Goal: Task Accomplishment & Management: Use online tool/utility

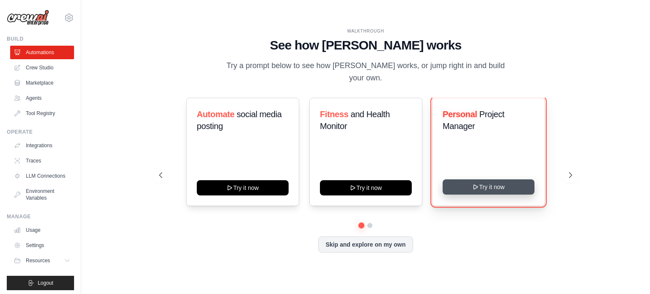
click at [497, 183] on button "Try it now" at bounding box center [489, 186] width 92 height 15
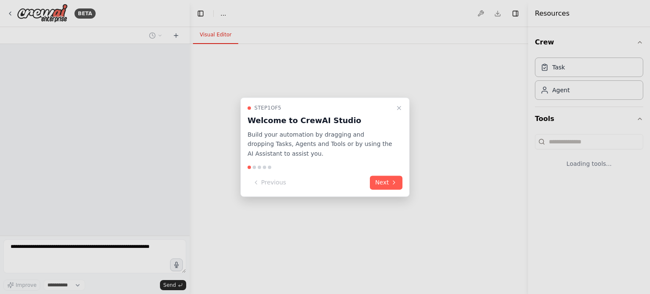
select select "****"
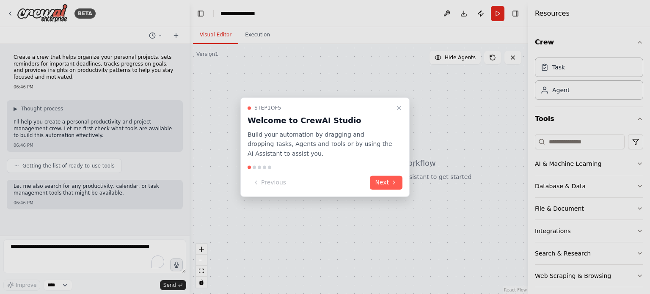
scroll to position [29, 0]
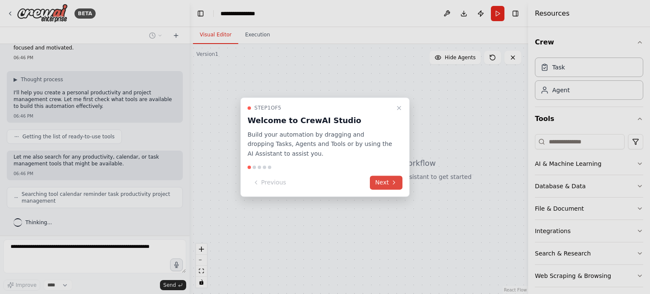
click at [387, 179] on button "Next" at bounding box center [386, 183] width 33 height 14
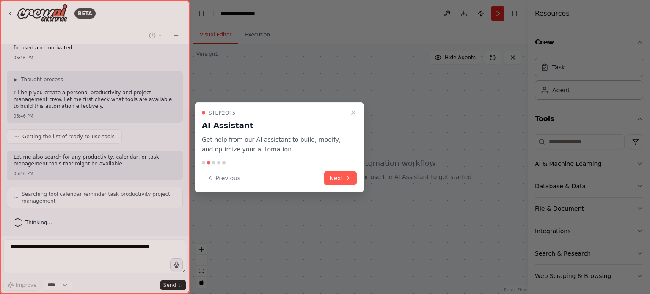
scroll to position [50, 0]
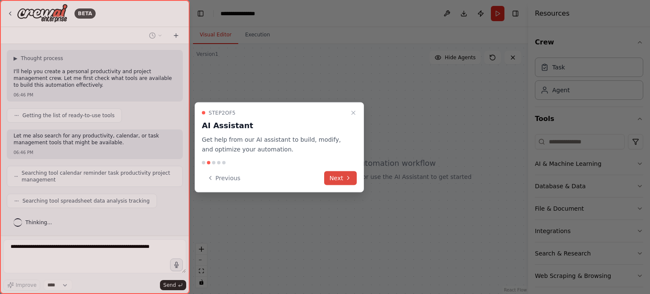
click at [339, 178] on button "Next" at bounding box center [340, 178] width 33 height 14
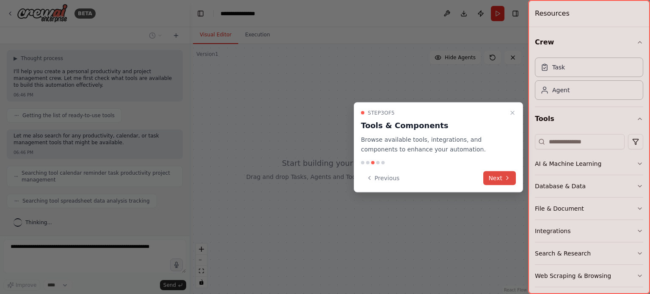
click at [497, 180] on button "Next" at bounding box center [499, 178] width 33 height 14
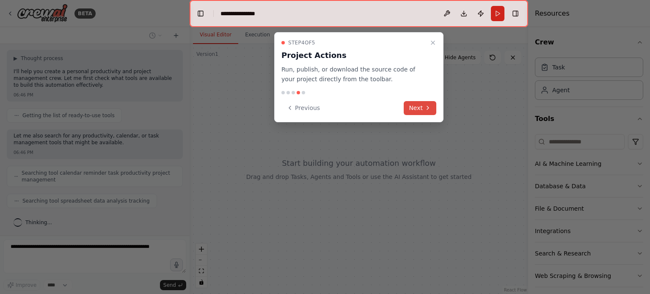
click at [412, 113] on button "Next" at bounding box center [420, 108] width 33 height 14
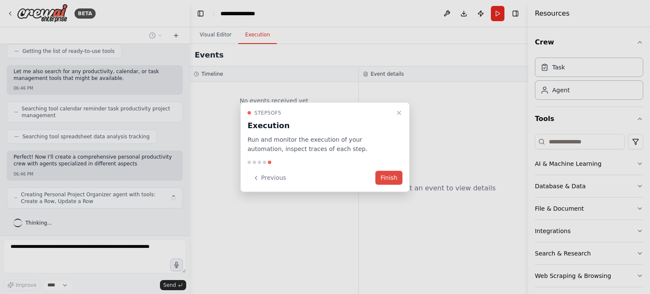
scroll to position [121, 0]
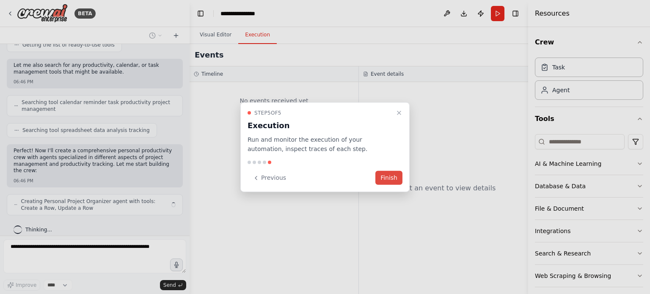
click at [384, 176] on button "Finish" at bounding box center [388, 178] width 27 height 14
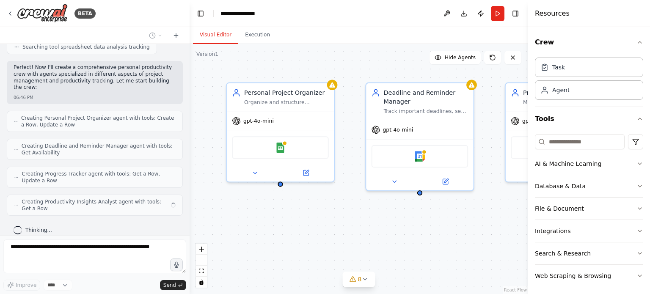
scroll to position [198, 0]
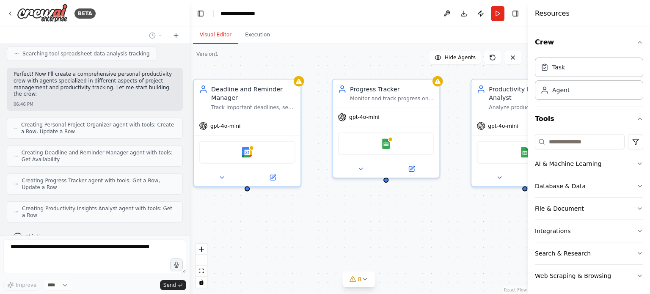
drag, startPoint x: 435, startPoint y: 221, endPoint x: 251, endPoint y: 219, distance: 183.6
click at [251, 219] on div "Personal Project Organizer Organize and structure personal projects by breaking…" at bounding box center [359, 169] width 339 height 250
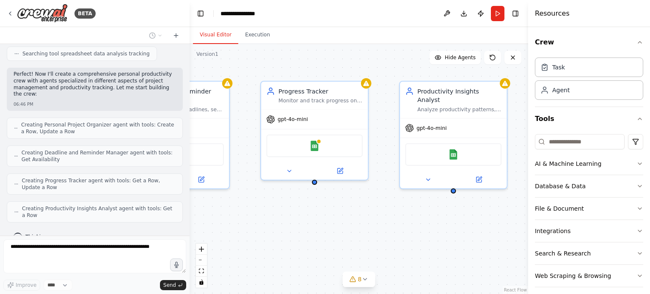
drag, startPoint x: 373, startPoint y: 228, endPoint x: 312, endPoint y: 228, distance: 60.5
click at [312, 228] on div "Personal Project Organizer Organize and structure personal projects by breaking…" at bounding box center [359, 169] width 339 height 250
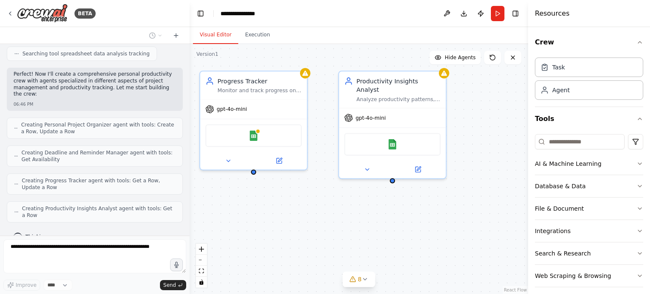
scroll to position [248, 0]
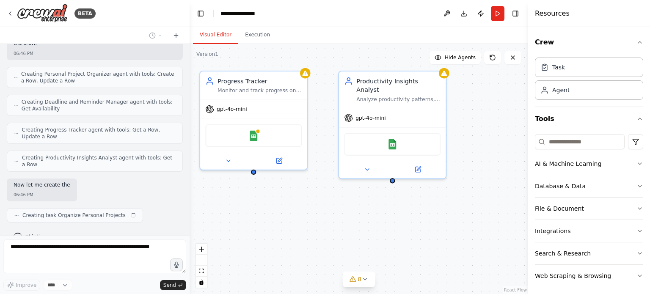
drag, startPoint x: 312, startPoint y: 228, endPoint x: 251, endPoint y: 218, distance: 61.8
click at [251, 218] on div "Personal Project Organizer Organize and structure personal projects by breaking…" at bounding box center [359, 169] width 339 height 250
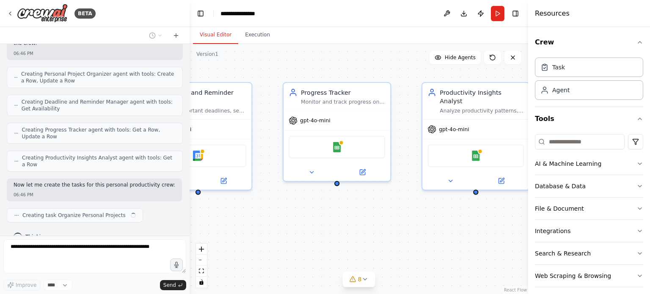
drag, startPoint x: 251, startPoint y: 218, endPoint x: 362, endPoint y: 231, distance: 111.7
click at [362, 231] on div ".deletable-edge-delete-btn { width: 20px; height: 20px; border: 0px solid #ffff…" at bounding box center [359, 169] width 339 height 250
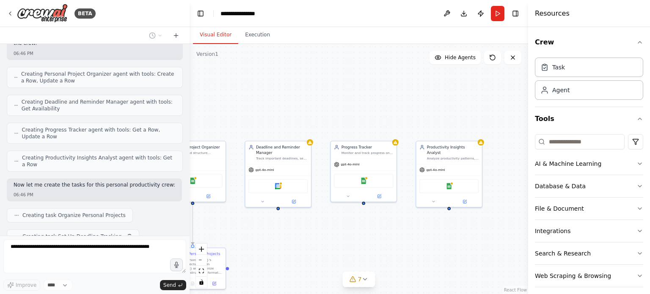
scroll to position [269, 0]
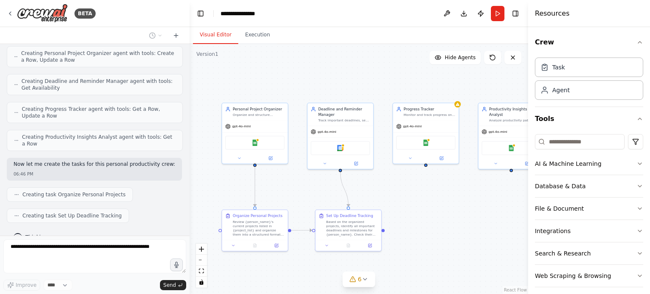
drag, startPoint x: 344, startPoint y: 246, endPoint x: 410, endPoint y: 203, distance: 79.6
click at [410, 203] on div ".deletable-edge-delete-btn { width: 20px; height: 20px; border: 0px solid #ffff…" at bounding box center [359, 169] width 339 height 250
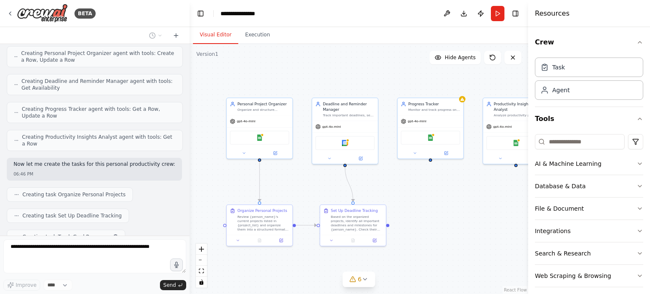
scroll to position [290, 0]
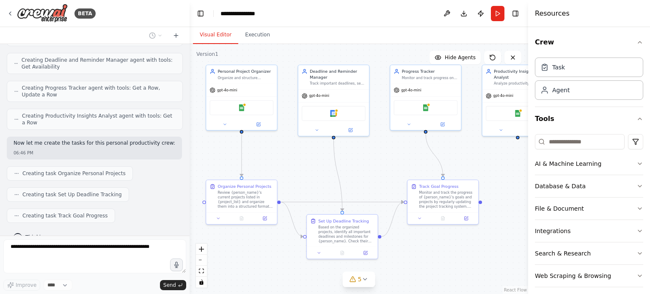
drag, startPoint x: 410, startPoint y: 203, endPoint x: 404, endPoint y: 178, distance: 25.8
click at [404, 178] on div ".deletable-edge-delete-btn { width: 20px; height: 20px; border: 0px solid #ffff…" at bounding box center [359, 169] width 339 height 250
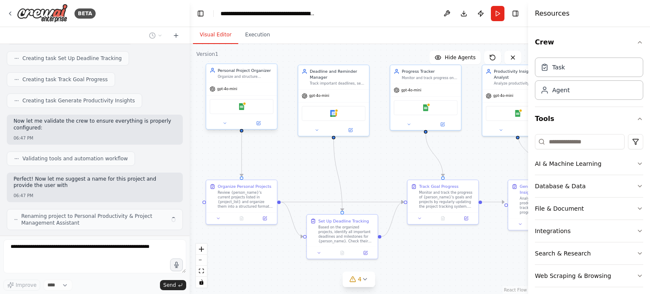
scroll to position [433, 0]
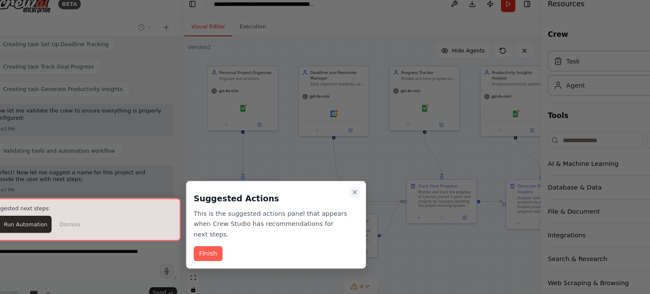
click at [355, 190] on icon "Close walkthrough" at bounding box center [353, 190] width 3 height 3
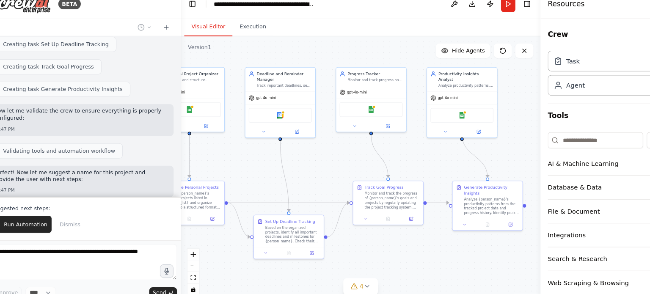
drag, startPoint x: 482, startPoint y: 161, endPoint x: 432, endPoint y: 162, distance: 50.4
click at [432, 162] on div ".deletable-edge-delete-btn { width: 20px; height: 20px; border: 0px solid #ffff…" at bounding box center [359, 169] width 339 height 250
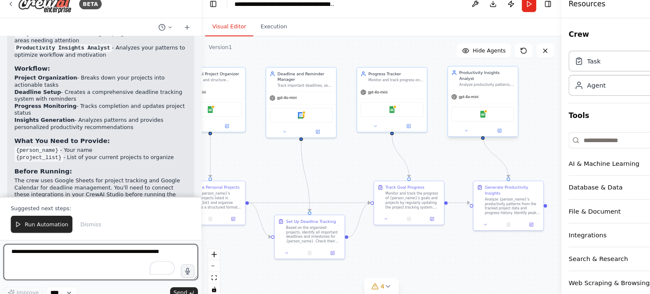
scroll to position [703, 0]
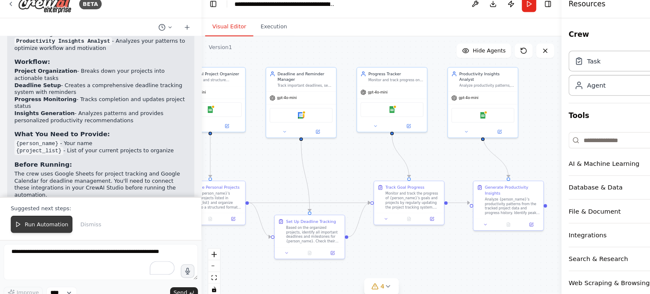
click at [47, 223] on span "Run Automation" at bounding box center [43, 220] width 41 height 7
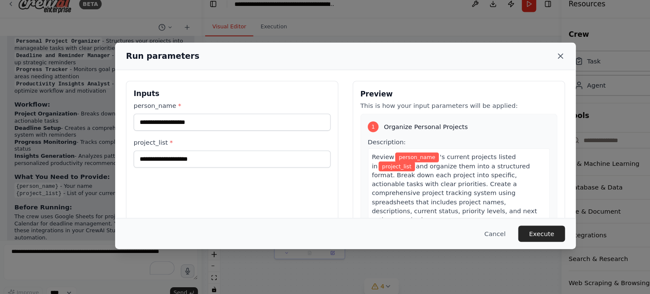
drag, startPoint x: 531, startPoint y: 67, endPoint x: 527, endPoint y: 64, distance: 5.2
click at [527, 64] on div "Run parameters" at bounding box center [324, 63] width 433 height 26
click at [527, 64] on icon at bounding box center [527, 62] width 8 height 8
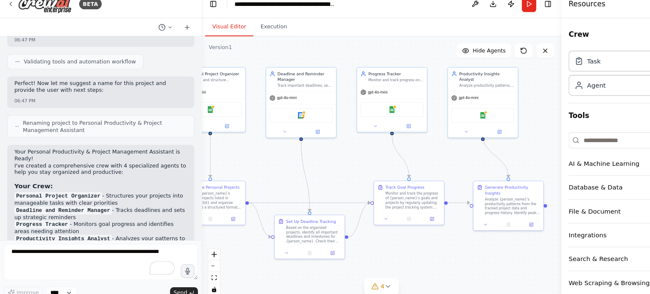
scroll to position [515, 0]
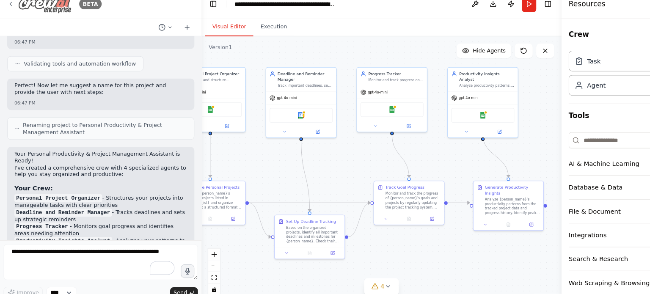
click at [38, 17] on img at bounding box center [42, 13] width 51 height 19
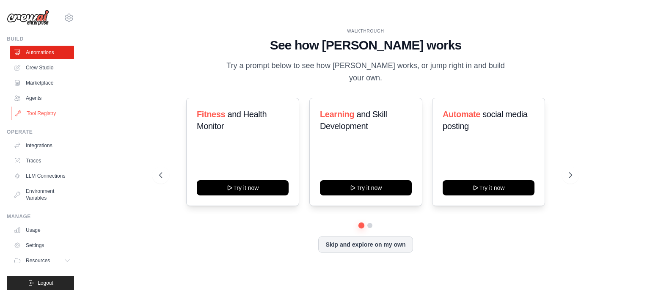
click at [49, 115] on link "Tool Registry" at bounding box center [43, 114] width 64 height 14
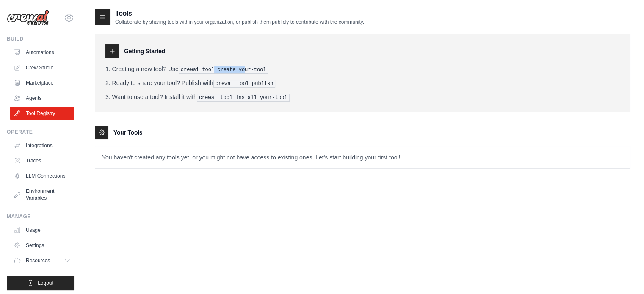
drag, startPoint x: 218, startPoint y: 69, endPoint x: 245, endPoint y: 68, distance: 27.1
click at [245, 68] on pre "crewai tool create your-tool" at bounding box center [224, 70] width 90 height 8
click at [41, 81] on link "Marketplace" at bounding box center [43, 83] width 64 height 14
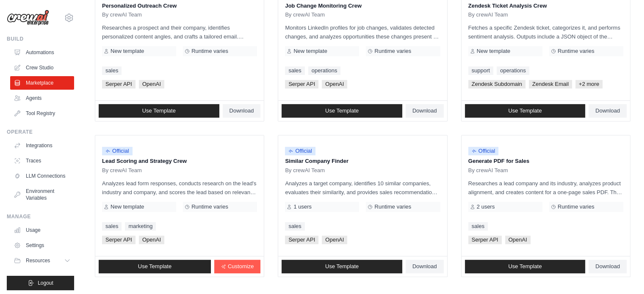
scroll to position [489, 0]
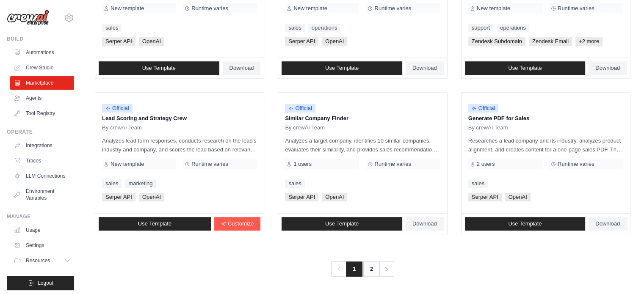
click at [369, 265] on link "2" at bounding box center [371, 268] width 17 height 15
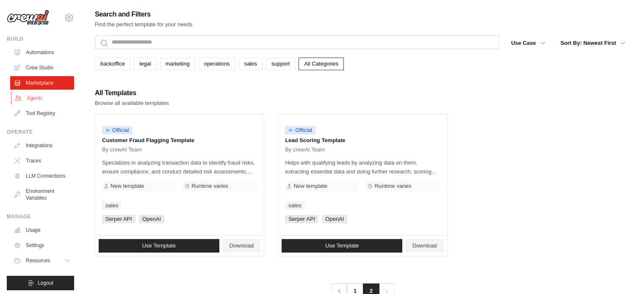
click at [46, 99] on link "Agents" at bounding box center [43, 98] width 64 height 14
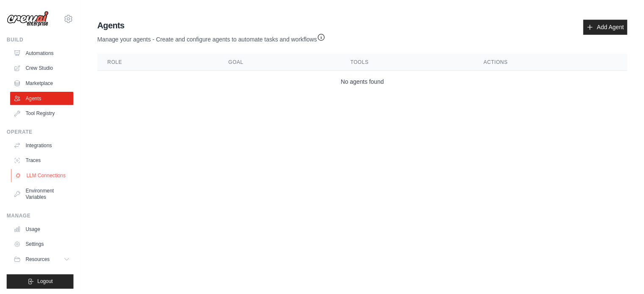
scroll to position [9, 0]
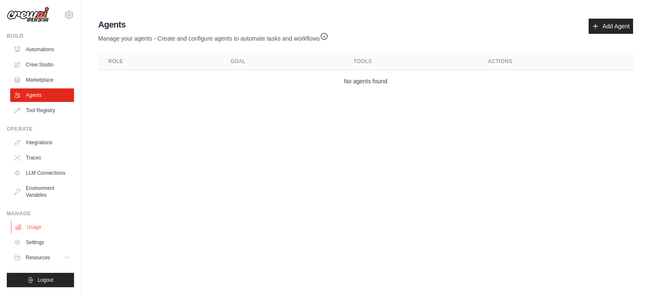
click at [42, 228] on link "Usage" at bounding box center [43, 227] width 64 height 14
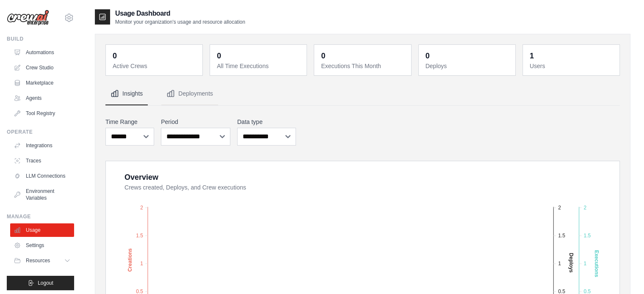
scroll to position [100, 0]
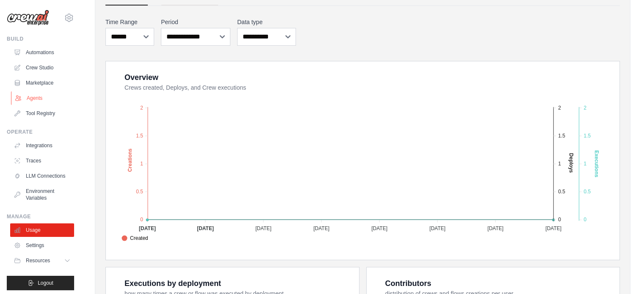
click at [47, 98] on link "Agents" at bounding box center [43, 98] width 64 height 14
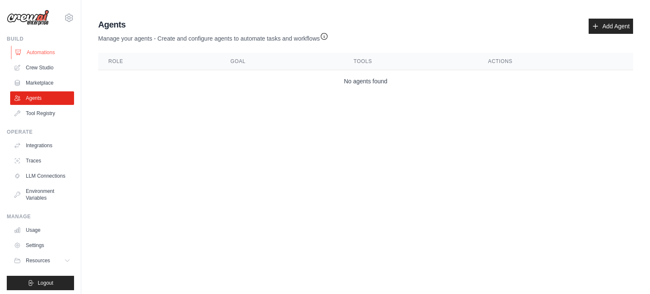
click at [55, 48] on link "Automations" at bounding box center [43, 53] width 64 height 14
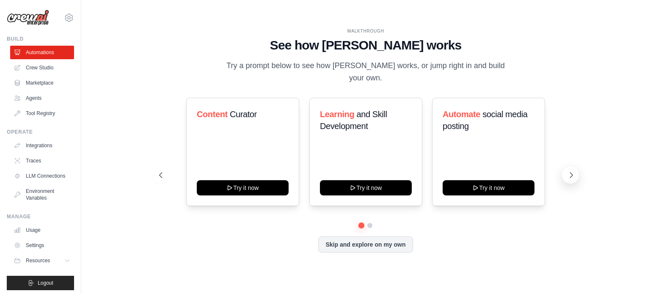
click at [566, 177] on button at bounding box center [570, 175] width 17 height 17
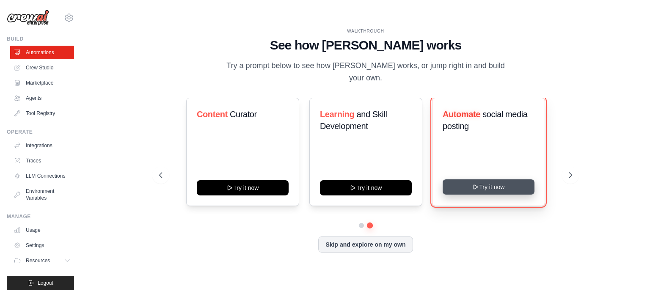
click at [484, 193] on button "Try it now" at bounding box center [489, 186] width 92 height 15
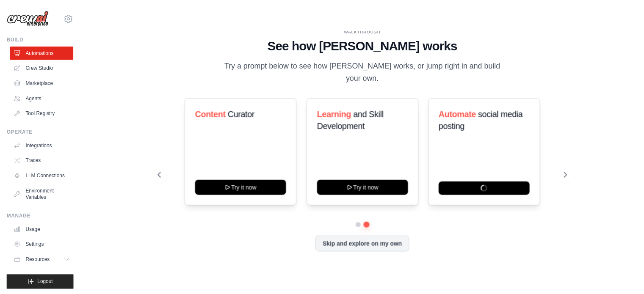
scroll to position [9, 0]
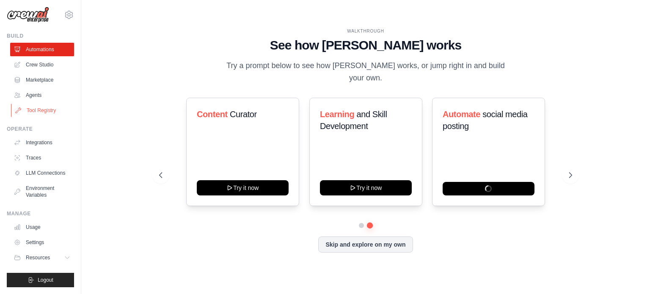
click at [37, 104] on link "Tool Registry" at bounding box center [43, 111] width 64 height 14
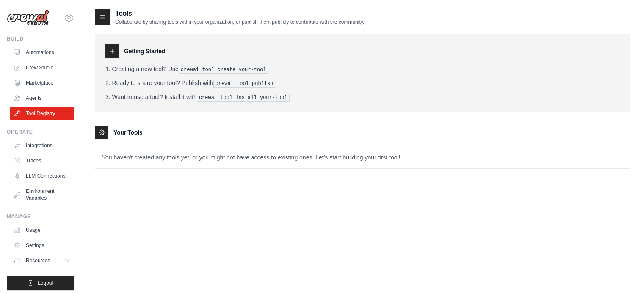
click at [190, 157] on p "You haven't created any tools yet, or you might not have access to existing one…" at bounding box center [362, 157] width 534 height 22
click at [113, 47] on div at bounding box center [112, 51] width 14 height 14
click at [105, 18] on icon at bounding box center [103, 17] width 6 height 3
click at [208, 77] on ol "Creating a new tool? Use crewai tool create your-tool Ready to share your tool?…" at bounding box center [362, 83] width 514 height 37
drag, startPoint x: 208, startPoint y: 77, endPoint x: 276, endPoint y: 85, distance: 68.2
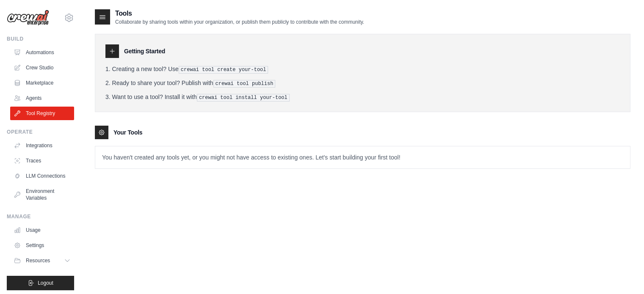
click at [276, 85] on ol "Creating a new tool? Use crewai tool create your-tool Ready to share your tool?…" at bounding box center [362, 83] width 514 height 37
click at [275, 85] on pre "crewai tool publish" at bounding box center [244, 84] width 62 height 8
drag, startPoint x: 272, startPoint y: 97, endPoint x: 237, endPoint y: 94, distance: 34.8
click at [237, 94] on pre "crewai tool install your-tool" at bounding box center [243, 98] width 93 height 8
click at [35, 62] on link "Crew Studio" at bounding box center [43, 68] width 64 height 14
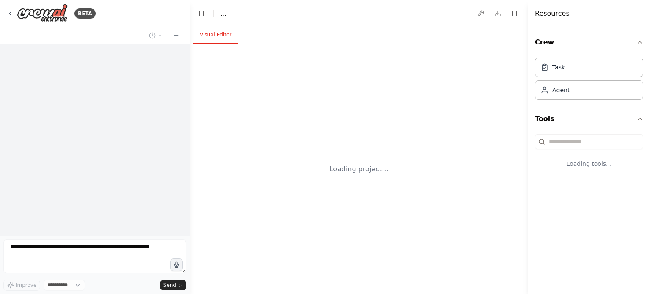
select select "****"
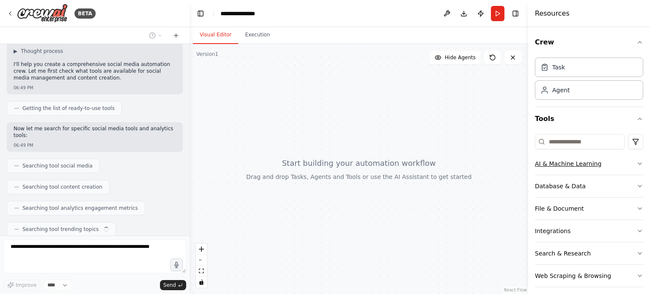
scroll to position [79, 0]
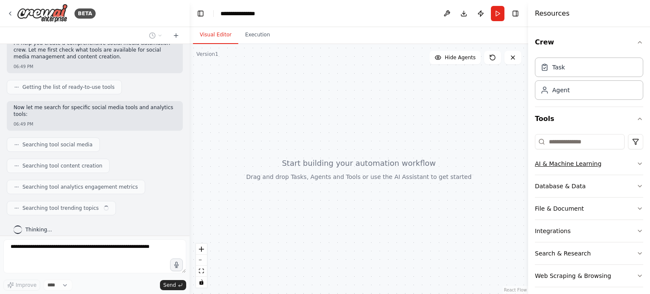
click at [630, 159] on button "AI & Machine Learning" at bounding box center [589, 164] width 108 height 22
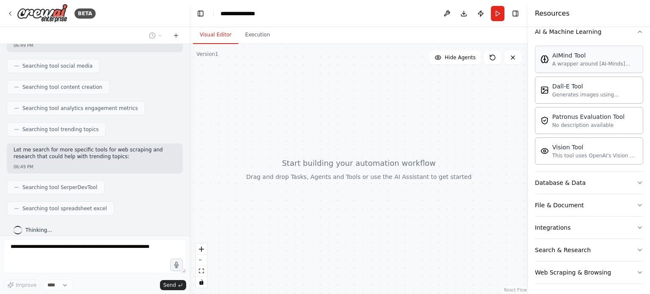
scroll to position [134, 0]
click at [636, 180] on icon "button" at bounding box center [639, 181] width 7 height 7
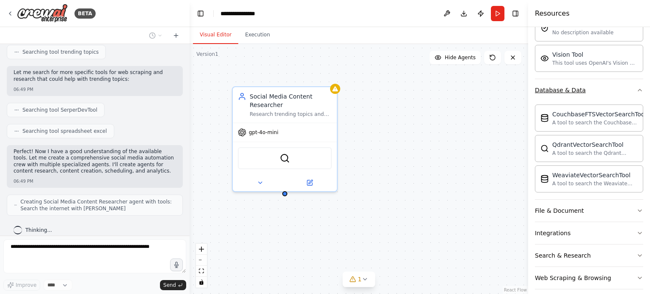
scroll to position [223, 0]
click at [636, 209] on icon "button" at bounding box center [639, 212] width 7 height 7
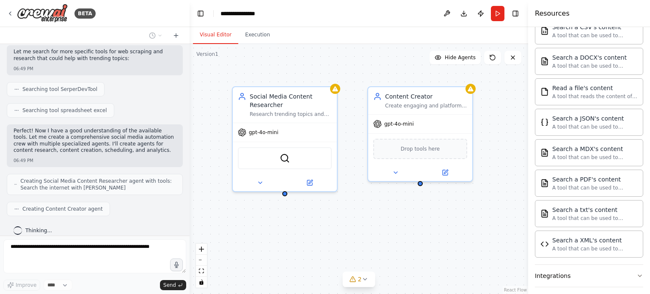
scroll to position [481, 0]
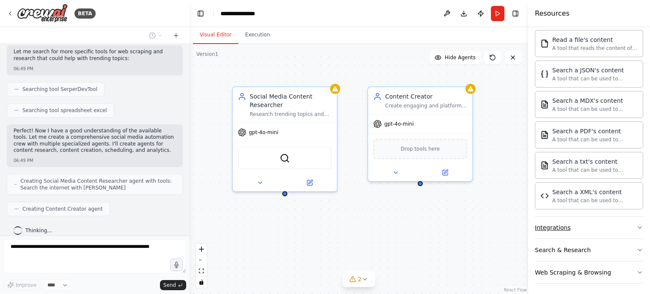
click at [630, 221] on button "Integrations" at bounding box center [589, 228] width 108 height 22
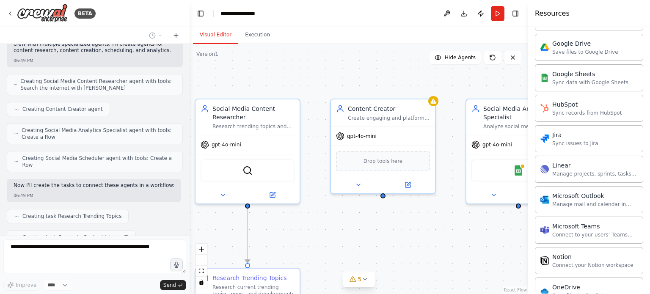
scroll to position [376, 0]
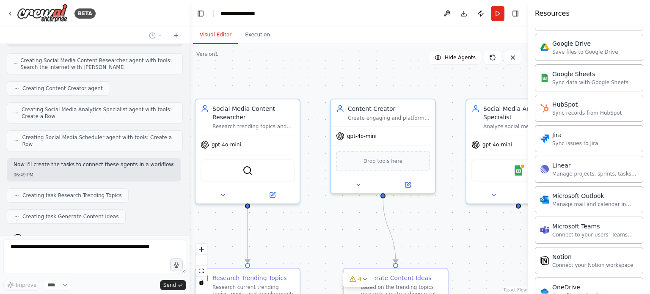
drag, startPoint x: 460, startPoint y: 199, endPoint x: 423, endPoint y: 212, distance: 39.2
click at [423, 212] on div ".deletable-edge-delete-btn { width: 20px; height: 20px; border: 0px solid #ffff…" at bounding box center [359, 169] width 339 height 250
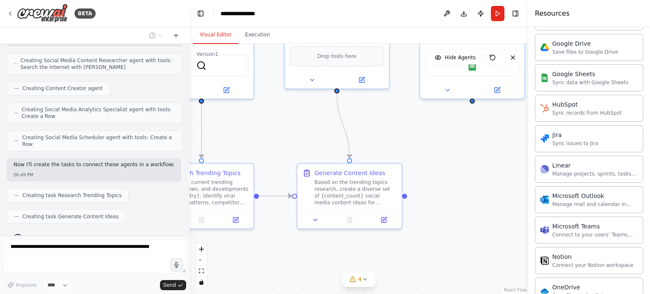
drag, startPoint x: 451, startPoint y: 239, endPoint x: 382, endPoint y: 113, distance: 143.5
click at [382, 113] on div ".deletable-edge-delete-btn { width: 20px; height: 20px; border: 0px solid #ffff…" at bounding box center [359, 169] width 339 height 250
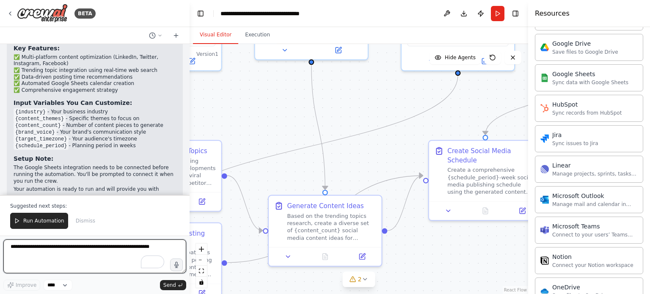
scroll to position [892, 0]
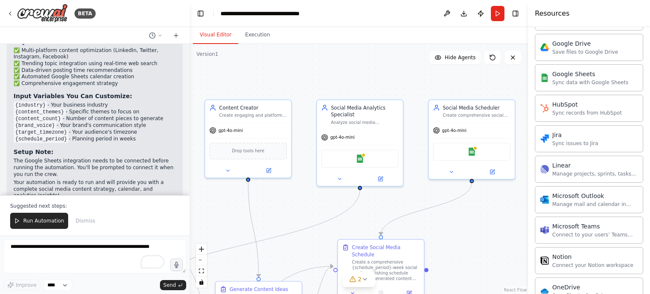
drag, startPoint x: 407, startPoint y: 141, endPoint x: 334, endPoint y: 234, distance: 118.5
click at [334, 234] on div ".deletable-edge-delete-btn { width: 20px; height: 20px; border: 0px solid #ffff…" at bounding box center [359, 169] width 339 height 250
click at [362, 155] on img at bounding box center [360, 157] width 8 height 8
click at [472, 154] on div "Google Sheets" at bounding box center [471, 150] width 77 height 18
click at [472, 151] on img at bounding box center [472, 150] width 8 height 8
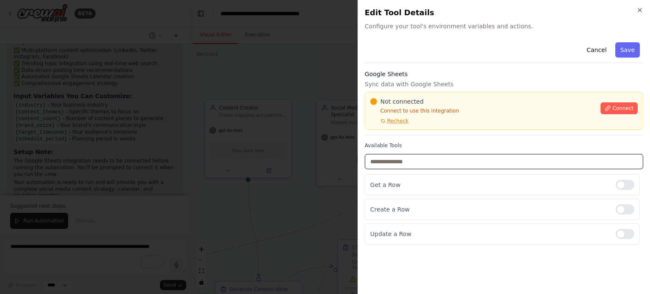
click at [475, 164] on input "text" at bounding box center [504, 161] width 278 height 15
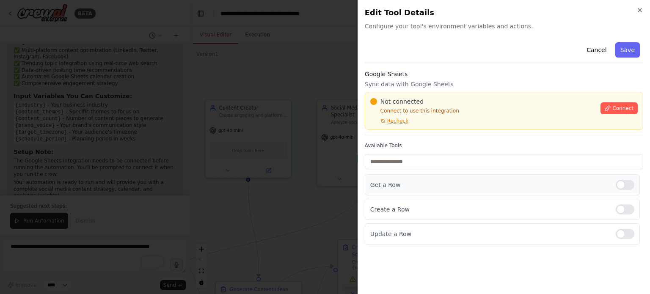
click at [475, 185] on p "Get a Row" at bounding box center [489, 185] width 239 height 8
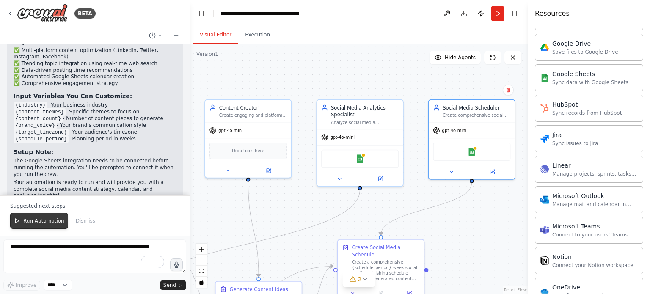
click at [52, 225] on button "Run Automation" at bounding box center [39, 221] width 58 height 16
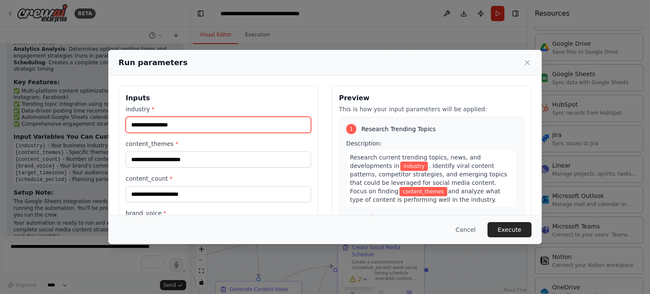
click at [189, 127] on input "industry *" at bounding box center [218, 125] width 185 height 16
type input "*"
type input "******"
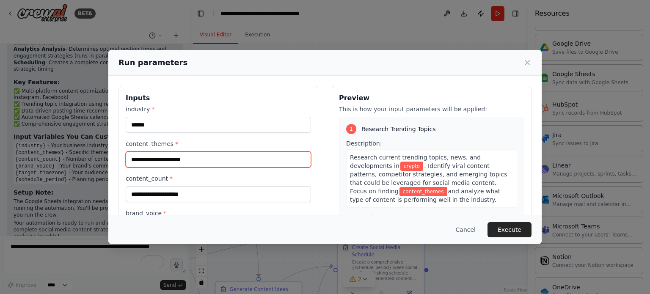
click at [188, 157] on input "content_themes *" at bounding box center [218, 159] width 185 height 16
type input "*"
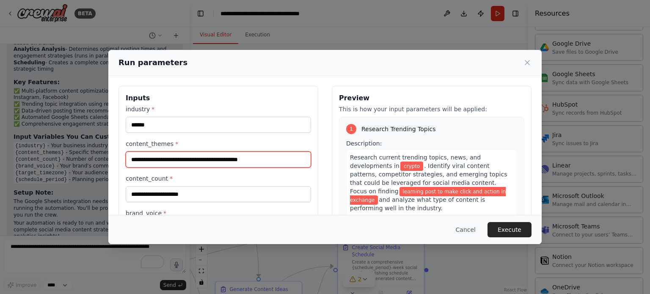
type input "**********"
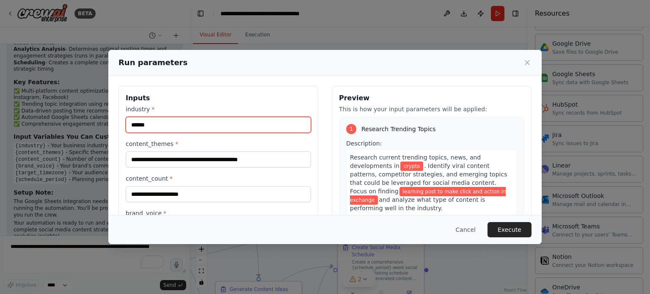
click at [162, 123] on input "******" at bounding box center [218, 125] width 185 height 16
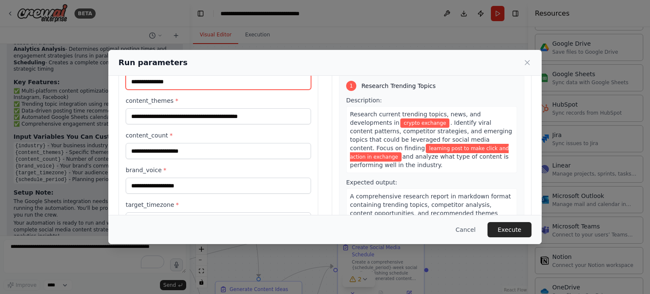
scroll to position [42, 0]
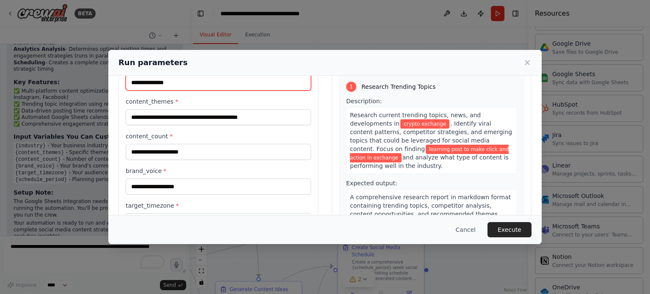
type input "**********"
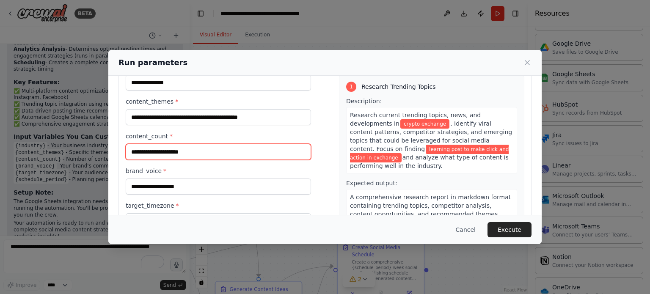
click at [200, 151] on input "content_count *" at bounding box center [218, 152] width 185 height 16
type input "*"
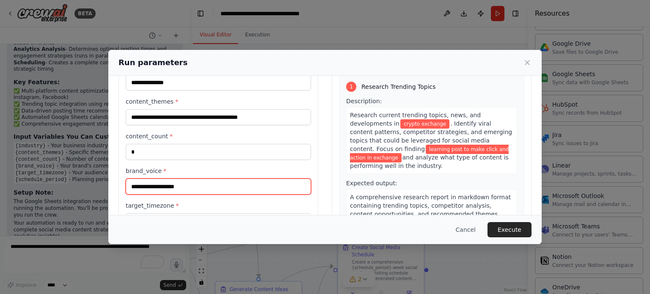
click at [193, 184] on input "brand_voice *" at bounding box center [218, 187] width 185 height 16
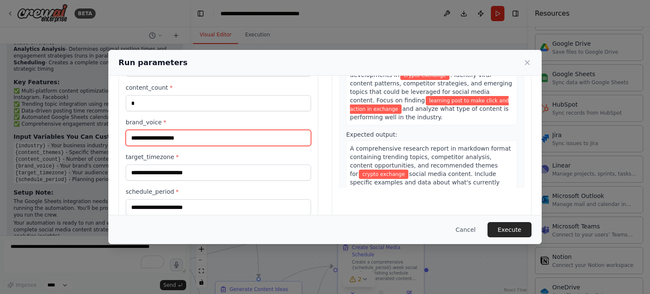
scroll to position [90, 0]
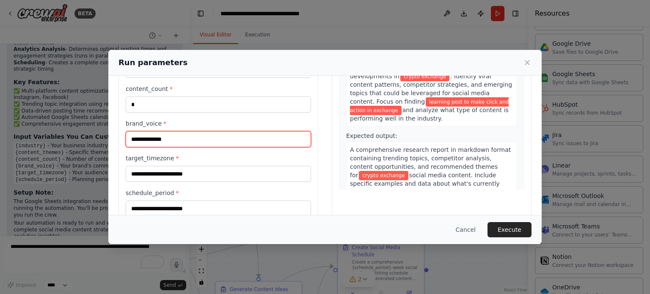
type input "**********"
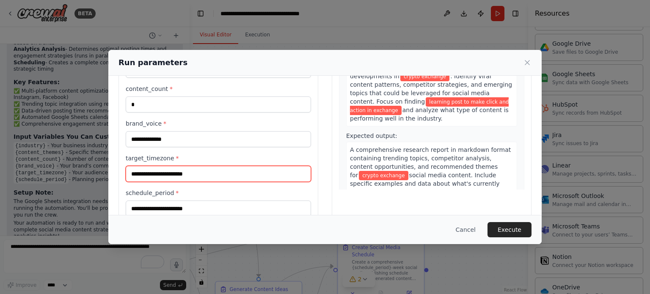
click at [193, 174] on input "target_timezone *" at bounding box center [218, 174] width 185 height 16
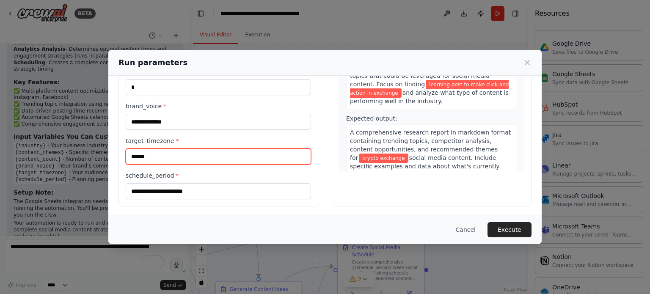
type input "******"
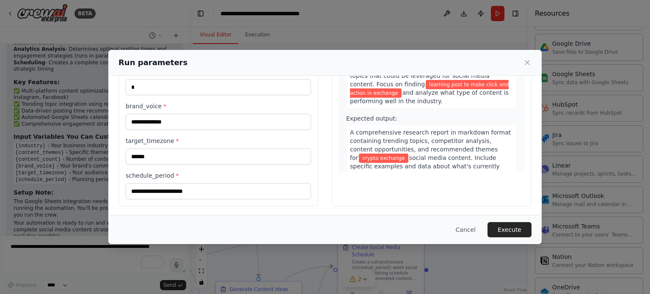
click at [235, 200] on div "**********" at bounding box center [218, 93] width 200 height 228
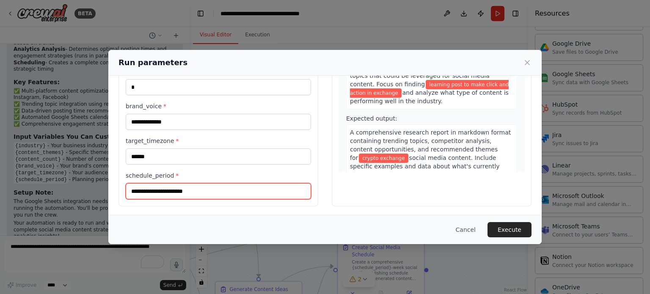
click at [239, 191] on input "schedule_period *" at bounding box center [218, 191] width 185 height 16
type input "*"
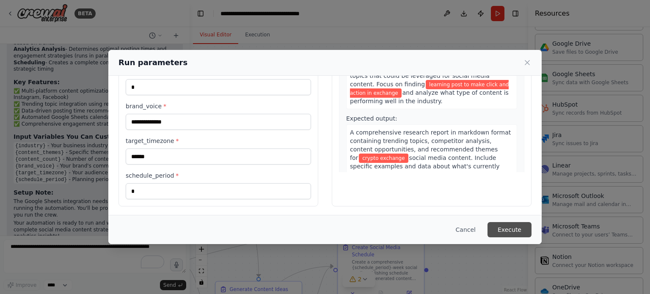
click at [498, 228] on button "Execute" at bounding box center [509, 229] width 44 height 15
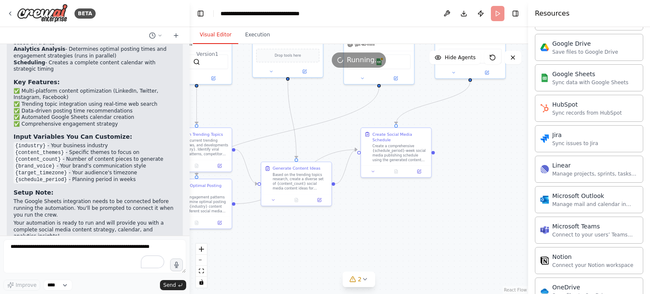
drag, startPoint x: 498, startPoint y: 228, endPoint x: 491, endPoint y: 119, distance: 109.0
click at [491, 119] on div ".deletable-edge-delete-btn { width: 20px; height: 20px; border: 0px solid #ffff…" at bounding box center [359, 169] width 339 height 250
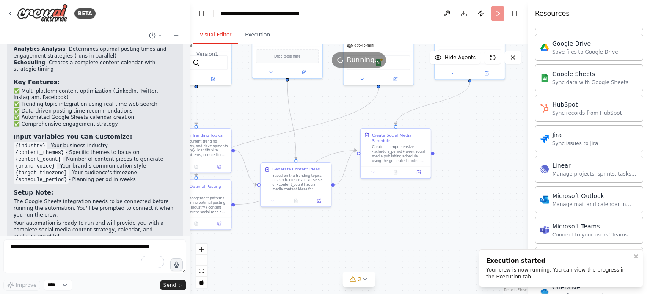
click at [505, 269] on div "Your crew is now running. You can view the progress in the Execution tab." at bounding box center [559, 274] width 146 height 14
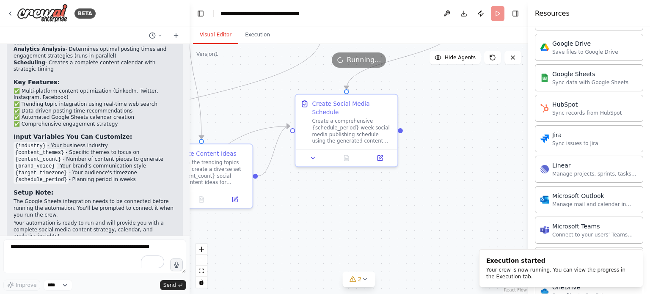
click at [504, 204] on div ".deletable-edge-delete-btn { width: 20px; height: 20px; border: 0px solid #ffff…" at bounding box center [359, 169] width 339 height 250
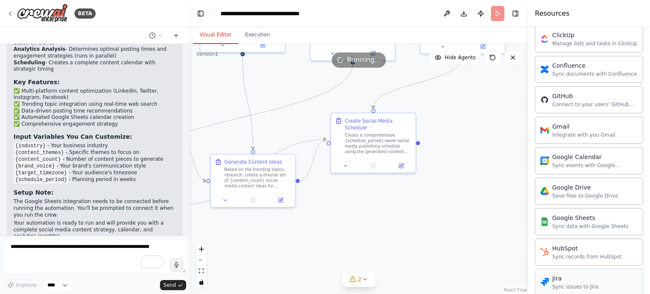
scroll to position [751, 0]
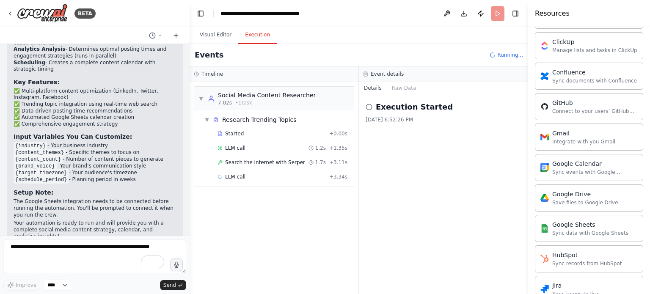
click at [250, 33] on button "Execution" at bounding box center [257, 35] width 39 height 18
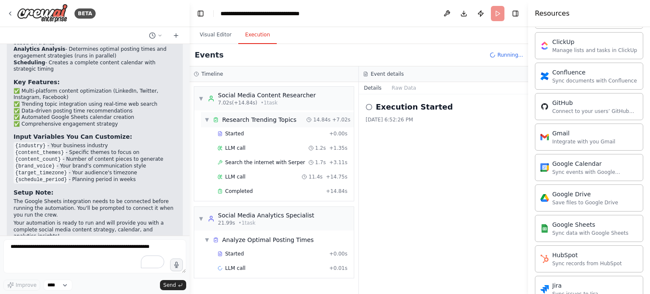
click at [205, 120] on span "▼" at bounding box center [206, 119] width 5 height 7
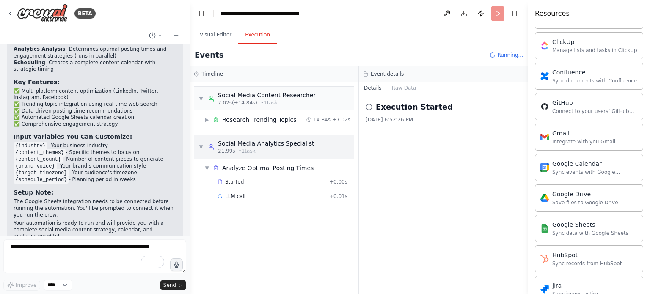
click at [199, 145] on span "▼" at bounding box center [200, 146] width 5 height 7
click at [199, 145] on span "▶" at bounding box center [200, 146] width 5 height 7
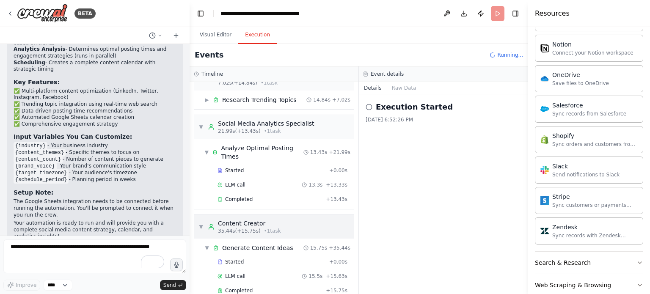
scroll to position [110, 0]
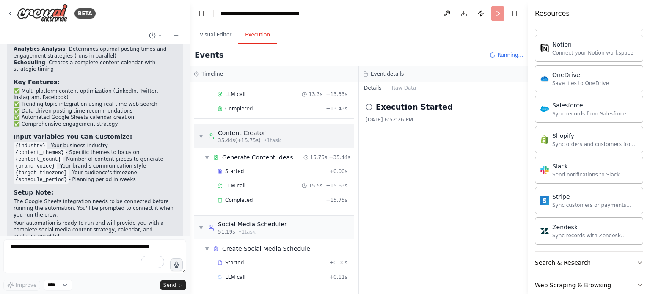
click at [200, 136] on span "▼" at bounding box center [200, 136] width 5 height 7
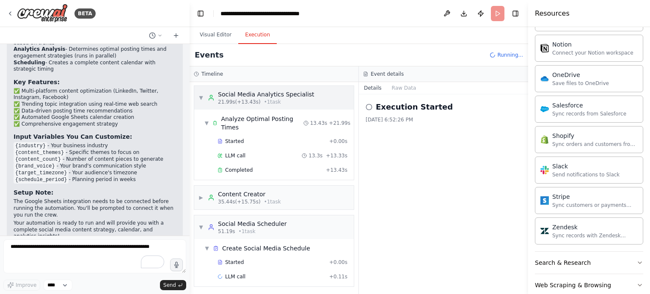
click at [201, 98] on span "▼" at bounding box center [200, 97] width 5 height 7
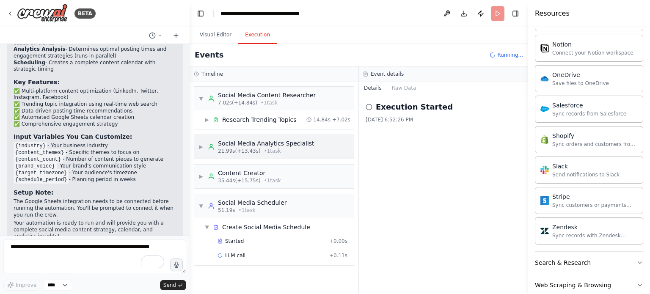
scroll to position [0, 0]
click at [407, 87] on button "Raw Data" at bounding box center [404, 88] width 35 height 12
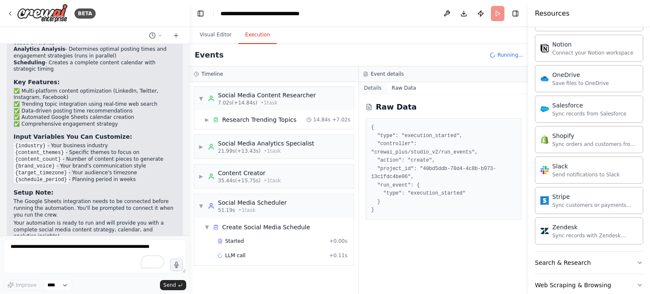
click at [369, 87] on button "Details" at bounding box center [373, 88] width 28 height 12
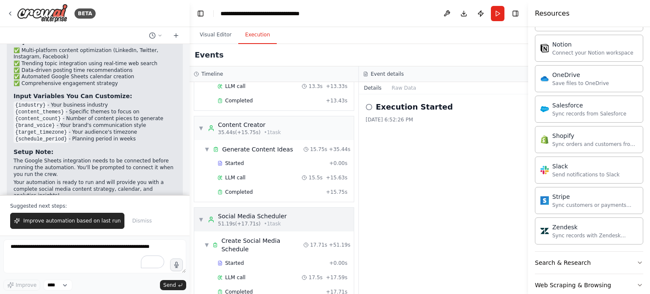
scroll to position [125, 0]
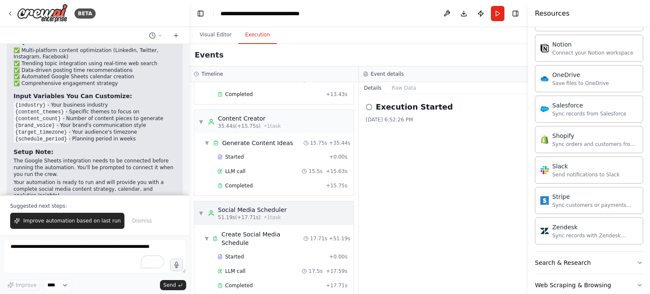
click at [203, 212] on span "▼" at bounding box center [200, 213] width 5 height 7
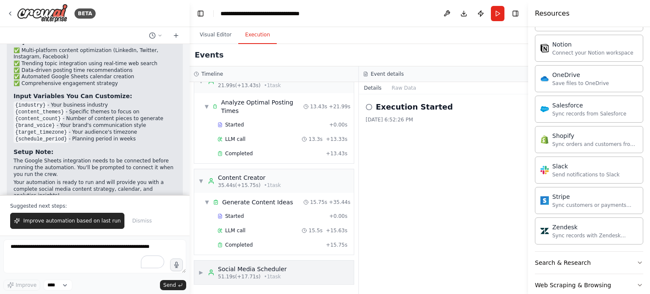
scroll to position [63, 0]
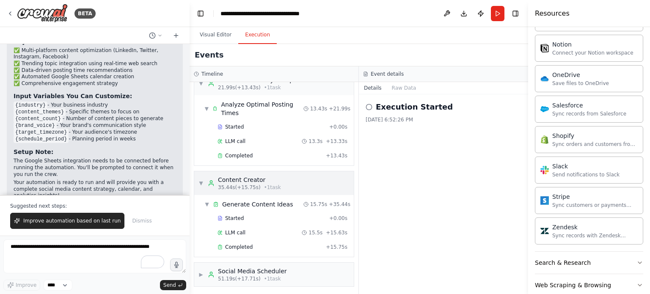
click at [203, 185] on div "▼ Content Creator 35.44s (+15.75s) • 1 task" at bounding box center [239, 183] width 83 height 15
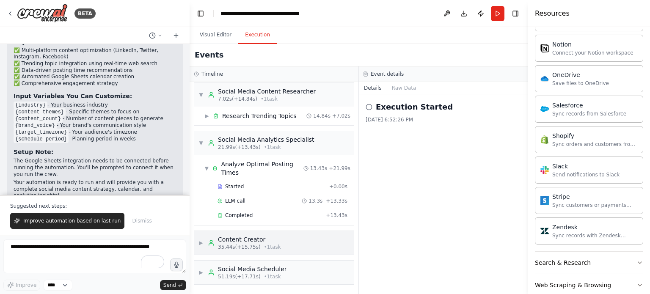
scroll to position [2, 0]
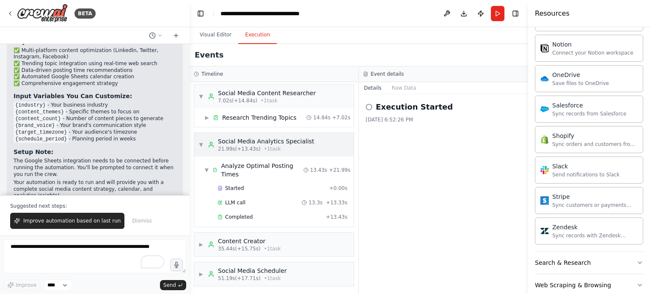
click at [200, 141] on span "▼" at bounding box center [200, 144] width 5 height 7
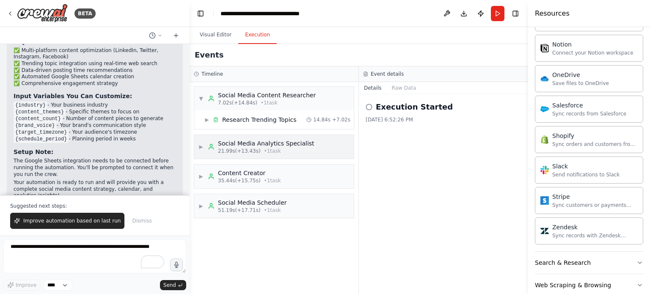
scroll to position [0, 0]
click at [200, 98] on span "▼" at bounding box center [200, 98] width 5 height 7
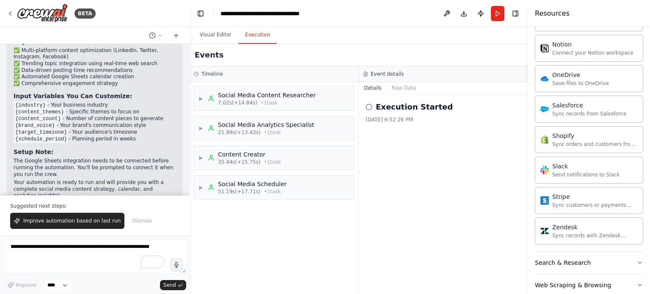
click at [409, 108] on h2 "Execution Started" at bounding box center [414, 107] width 77 height 12
click at [398, 86] on button "Raw Data" at bounding box center [404, 88] width 35 height 12
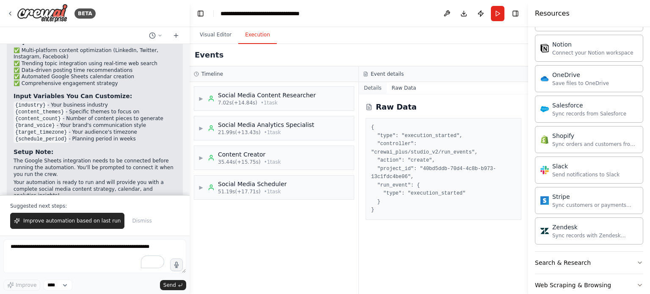
click at [372, 84] on button "Details" at bounding box center [373, 88] width 28 height 12
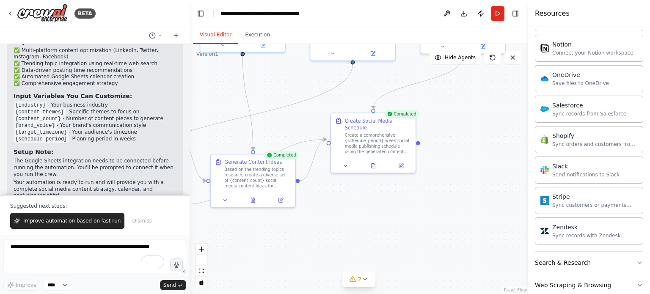
click at [216, 33] on button "Visual Editor" at bounding box center [215, 35] width 45 height 18
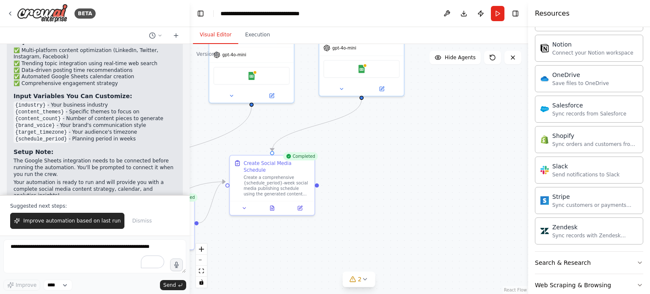
drag, startPoint x: 408, startPoint y: 204, endPoint x: 303, endPoint y: 251, distance: 115.2
click at [303, 251] on div ".deletable-edge-delete-btn { width: 20px; height: 20px; border: 0px solid #ffff…" at bounding box center [359, 169] width 339 height 250
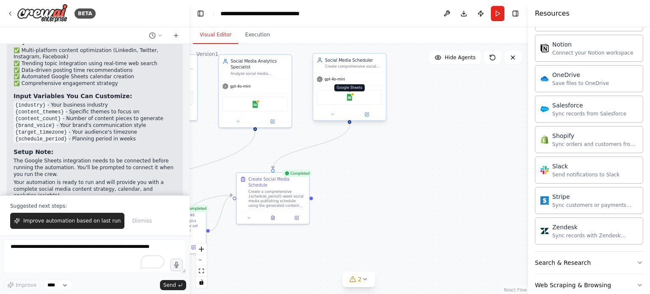
click at [349, 97] on img at bounding box center [349, 97] width 7 height 7
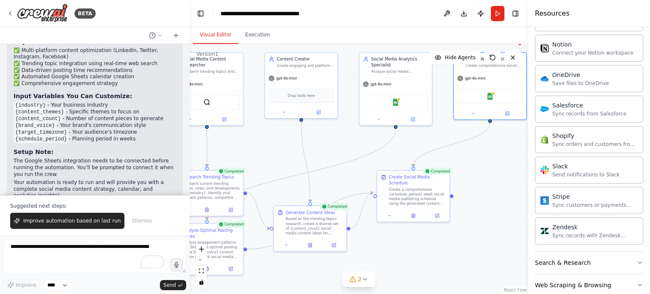
drag, startPoint x: 296, startPoint y: 139, endPoint x: 437, endPoint y: 137, distance: 140.5
click at [437, 137] on div ".deletable-edge-delete-btn { width: 20px; height: 20px; border: 0px solid #ffff…" at bounding box center [359, 169] width 339 height 250
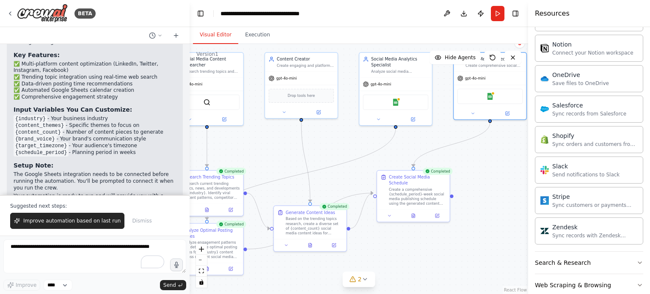
scroll to position [892, 0]
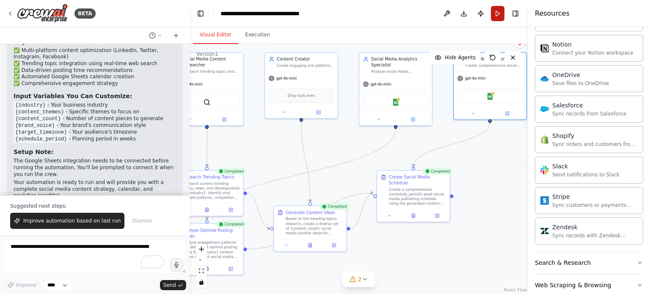
click at [499, 14] on button "Run" at bounding box center [498, 13] width 14 height 15
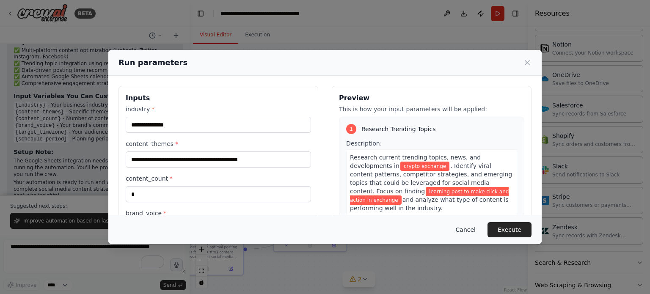
click at [474, 232] on button "Cancel" at bounding box center [465, 229] width 33 height 15
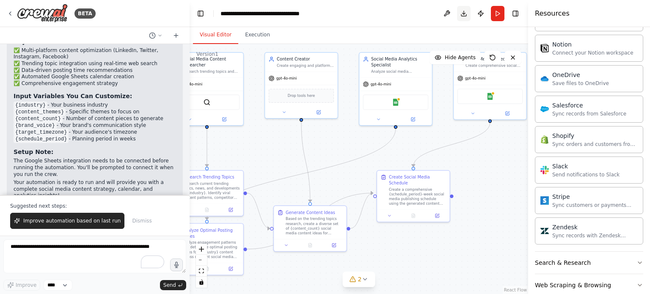
click at [464, 12] on button "Download" at bounding box center [464, 13] width 14 height 15
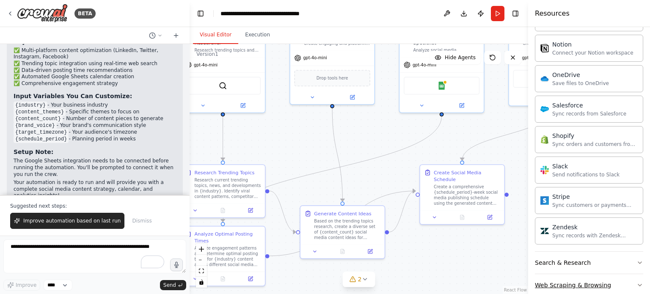
click at [622, 279] on button "Web Scraping & Browsing" at bounding box center [589, 285] width 108 height 22
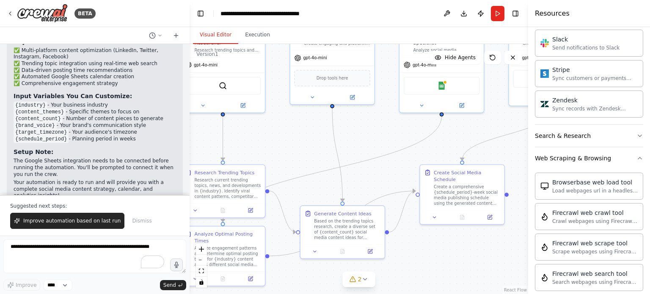
scroll to position [1238, 0]
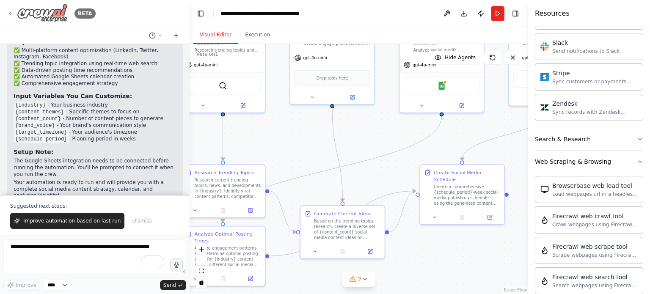
click at [57, 16] on img at bounding box center [42, 13] width 51 height 19
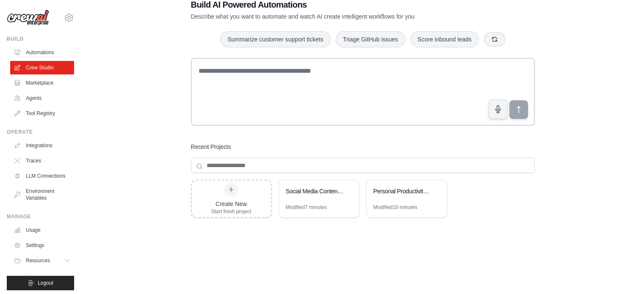
scroll to position [66, 0]
